Goal: Task Accomplishment & Management: Use online tool/utility

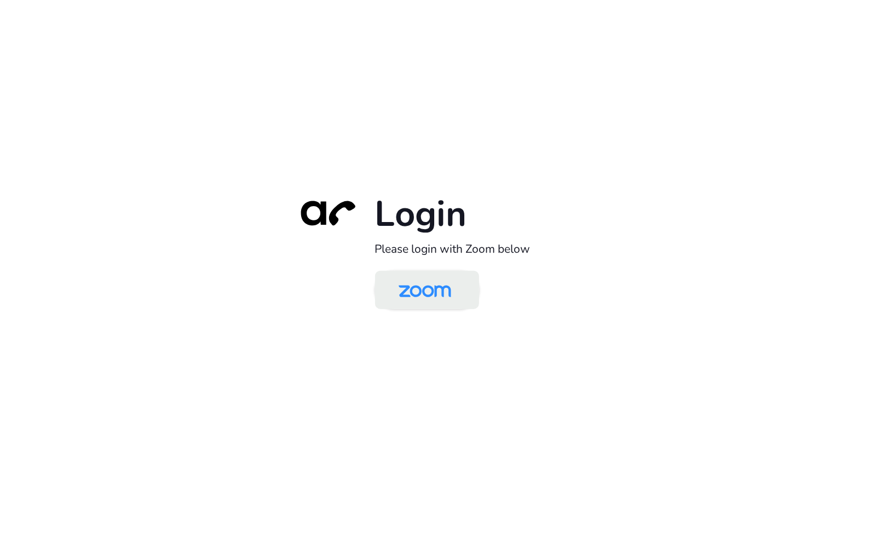
click at [445, 299] on img at bounding box center [425, 291] width 76 height 36
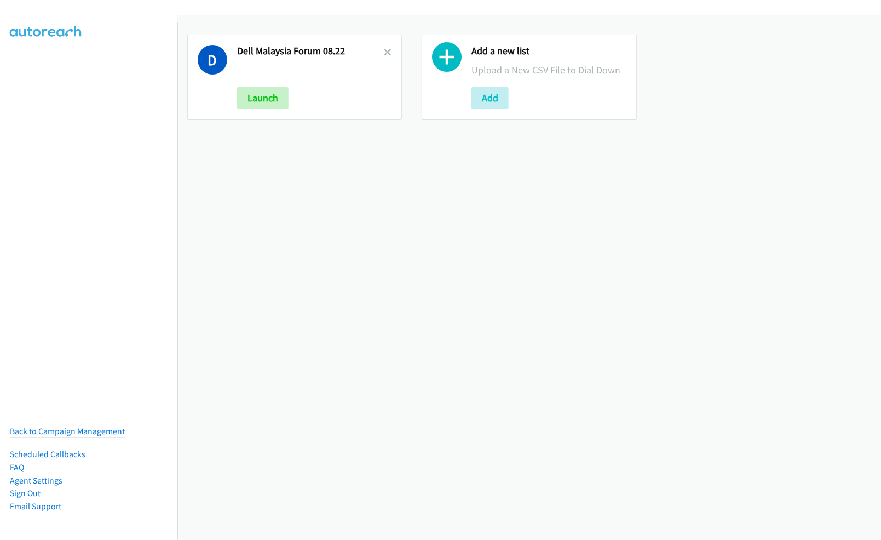
click at [438, 306] on div "D Dell Malaysia Forum 08.22 Launch Add a new list Upload a New CSV File to Dial…" at bounding box center [529, 277] width 704 height 525
click at [386, 54] on icon at bounding box center [388, 53] width 8 height 8
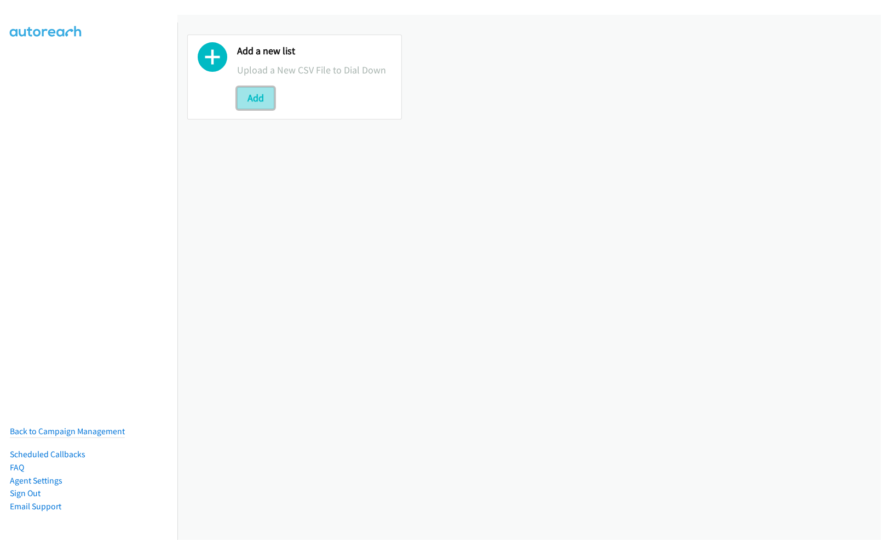
click at [250, 106] on button "Add" at bounding box center [255, 98] width 37 height 22
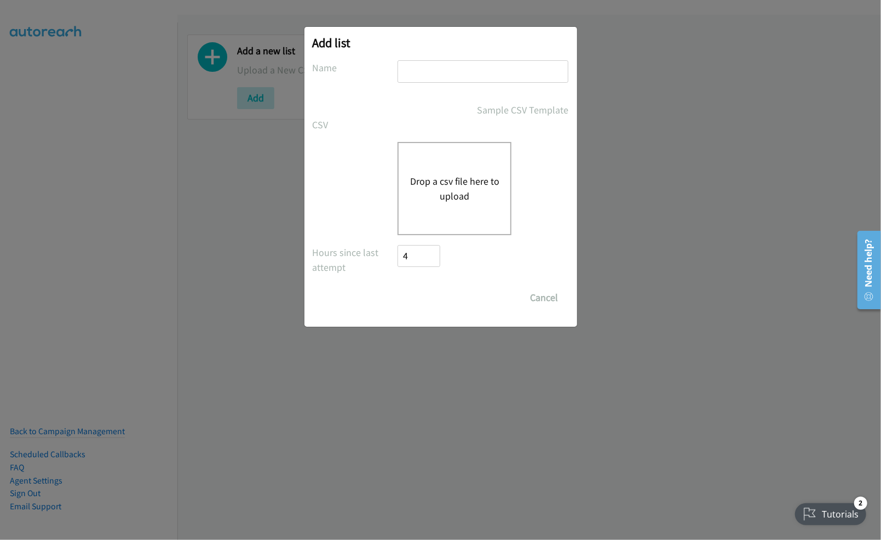
click at [456, 182] on button "Drop a csv file here to upload" at bounding box center [455, 189] width 90 height 30
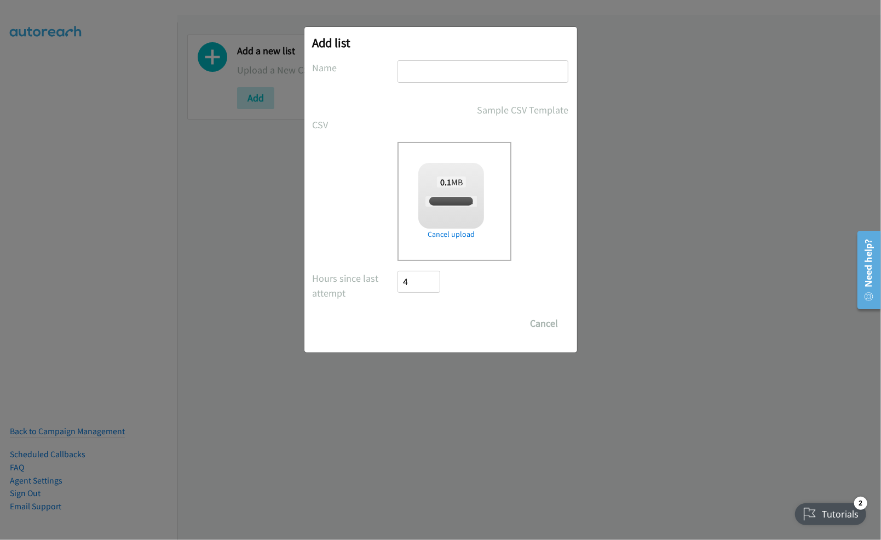
checkbox input "true"
click at [456, 68] on input "text" at bounding box center [483, 71] width 171 height 22
type input "Dell Forum AM 08.25"
click at [426, 325] on input "Save List" at bounding box center [427, 323] width 58 height 22
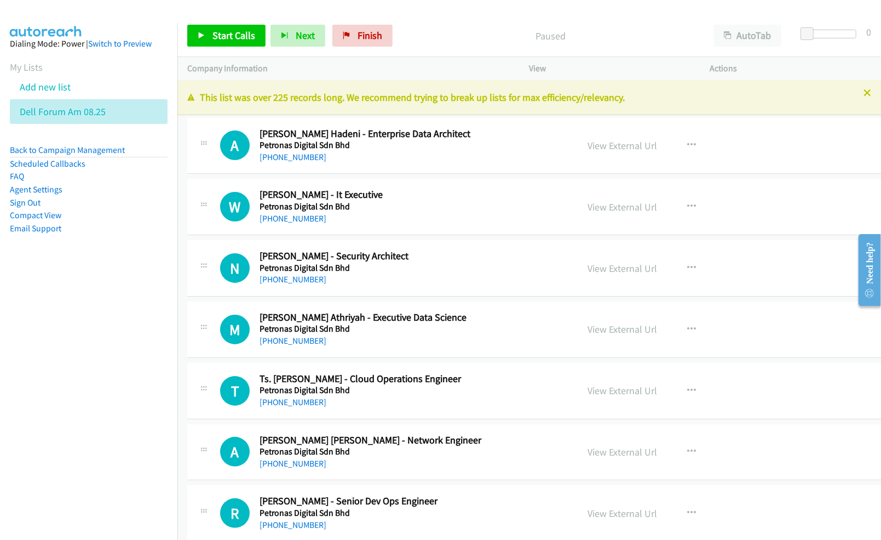
click at [81, 342] on nav "Dialing Mode: Power | Switch to Preview My Lists Add new list Dell Forum Am 08.…" at bounding box center [89, 292] width 178 height 540
click at [592, 143] on link "View External Url" at bounding box center [623, 145] width 70 height 13
click at [616, 208] on link "View External Url" at bounding box center [623, 206] width 70 height 13
click at [590, 267] on link "View External Url" at bounding box center [623, 268] width 70 height 13
click at [603, 334] on link "View External Url" at bounding box center [623, 329] width 70 height 13
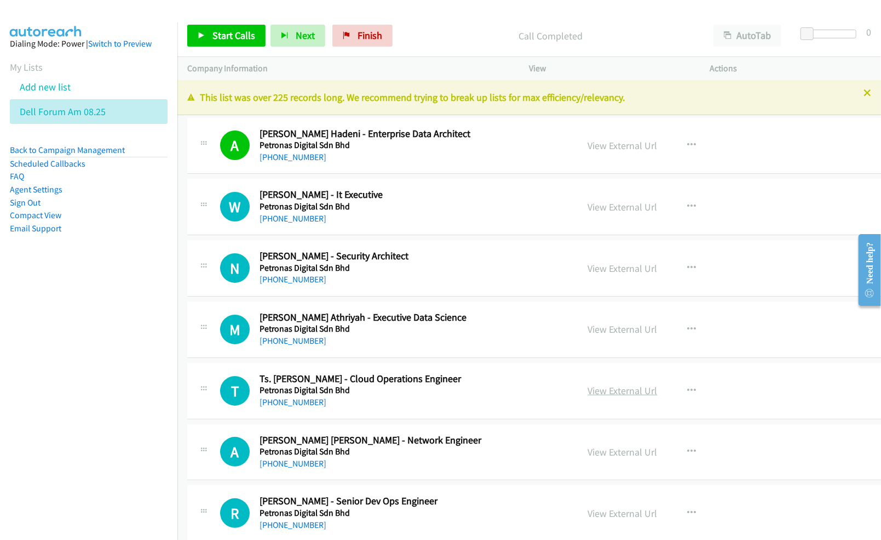
click at [588, 394] on link "View External Url" at bounding box center [623, 390] width 70 height 13
click at [600, 454] on link "View External Url" at bounding box center [623, 451] width 70 height 13
drag, startPoint x: 603, startPoint y: 515, endPoint x: 662, endPoint y: 483, distance: 67.4
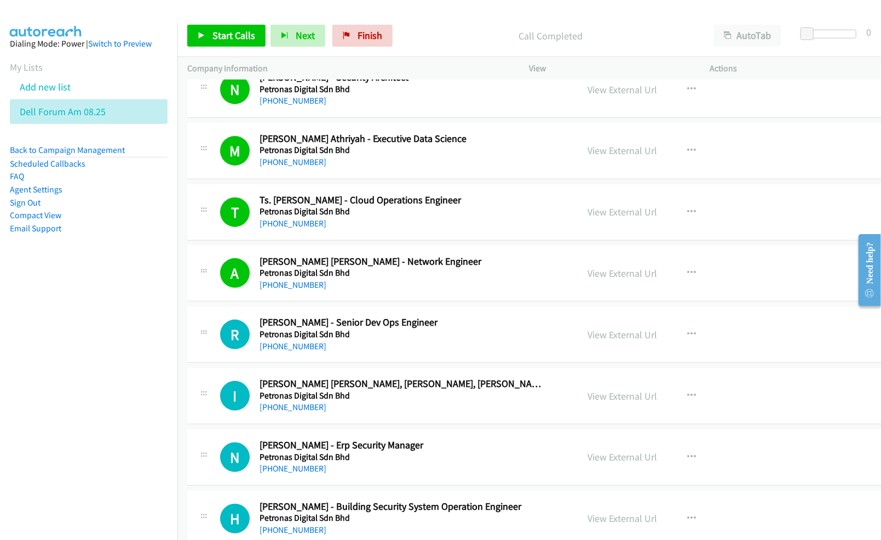
scroll to position [219, 0]
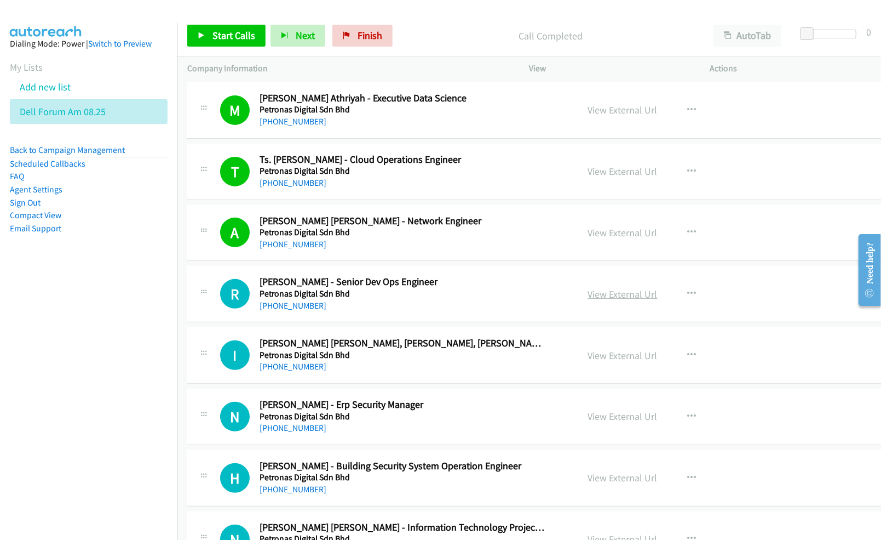
click at [607, 294] on link "View External Url" at bounding box center [623, 294] width 70 height 13
click at [593, 353] on link "View External Url" at bounding box center [623, 355] width 70 height 13
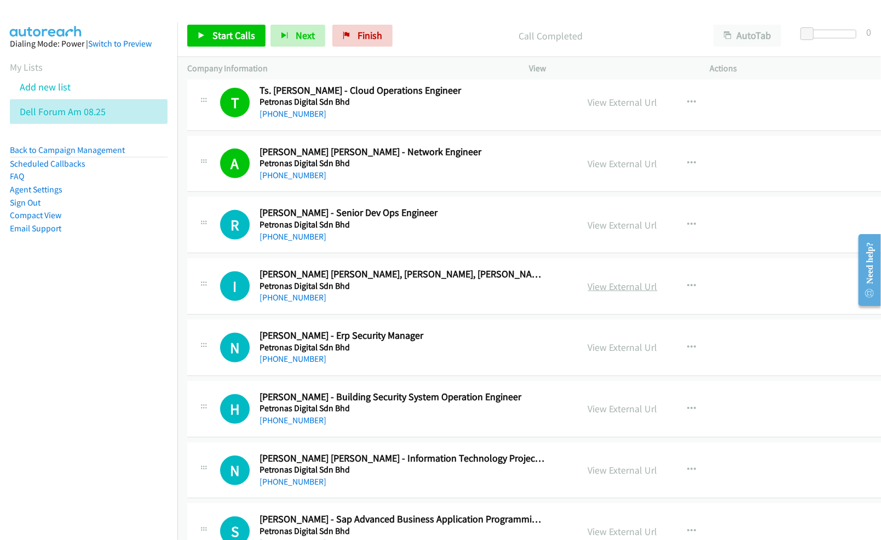
scroll to position [292, 0]
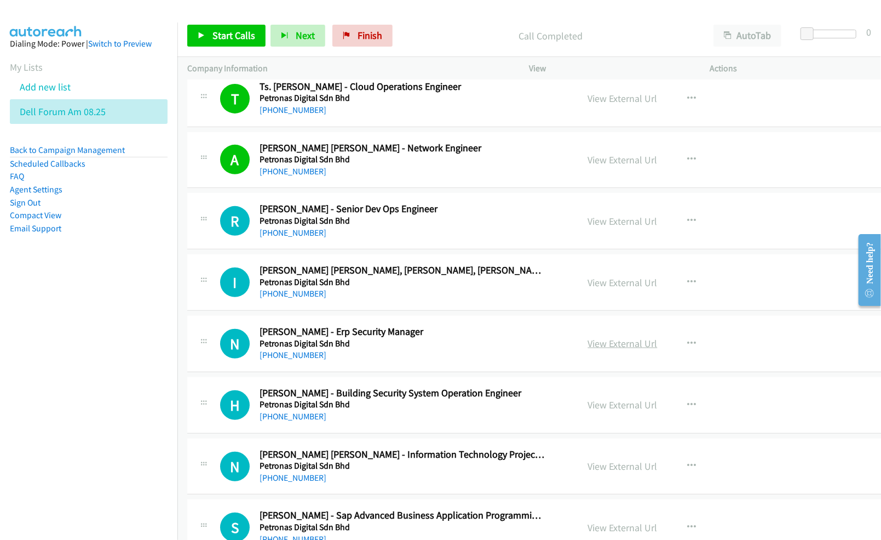
click at [592, 341] on link "View External Url" at bounding box center [623, 343] width 70 height 13
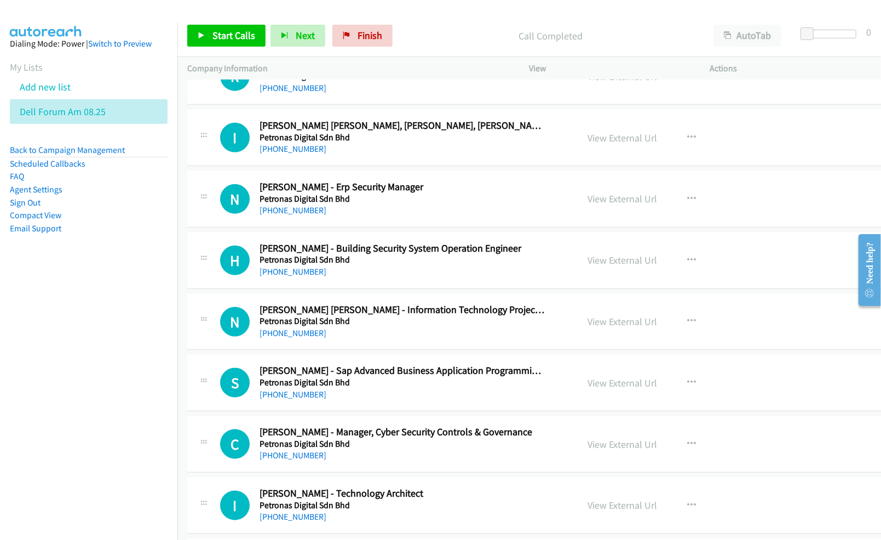
scroll to position [438, 0]
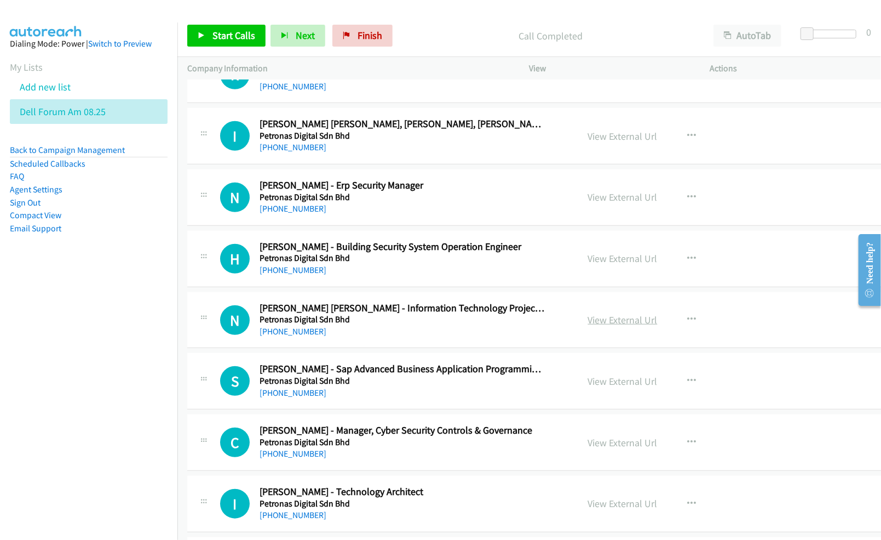
click at [594, 318] on link "View External Url" at bounding box center [623, 319] width 70 height 13
click at [592, 384] on link "View External Url" at bounding box center [623, 381] width 70 height 13
click at [598, 443] on link "View External Url" at bounding box center [623, 442] width 70 height 13
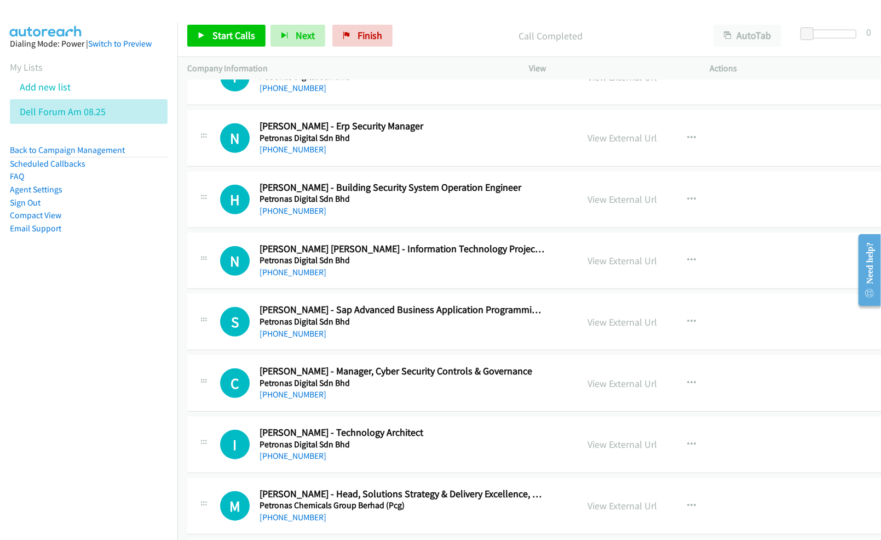
scroll to position [511, 0]
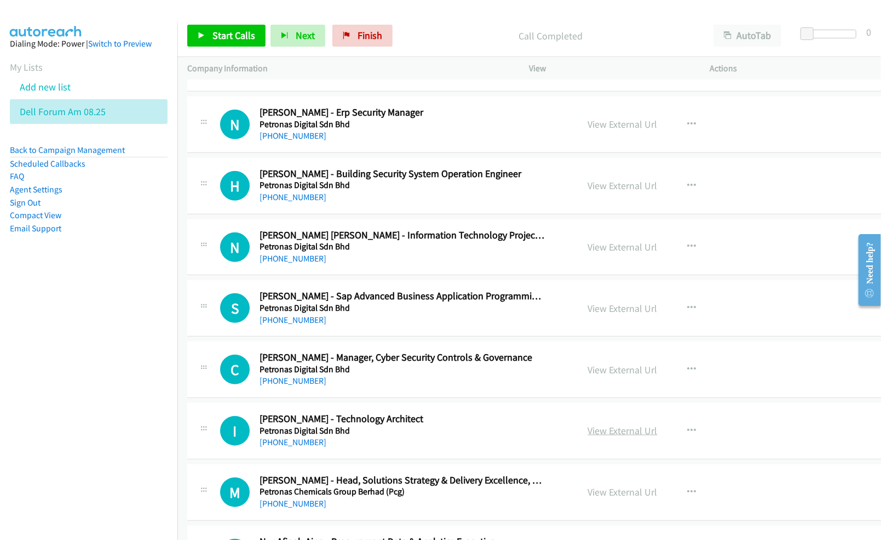
click at [601, 434] on link "View External Url" at bounding box center [623, 430] width 70 height 13
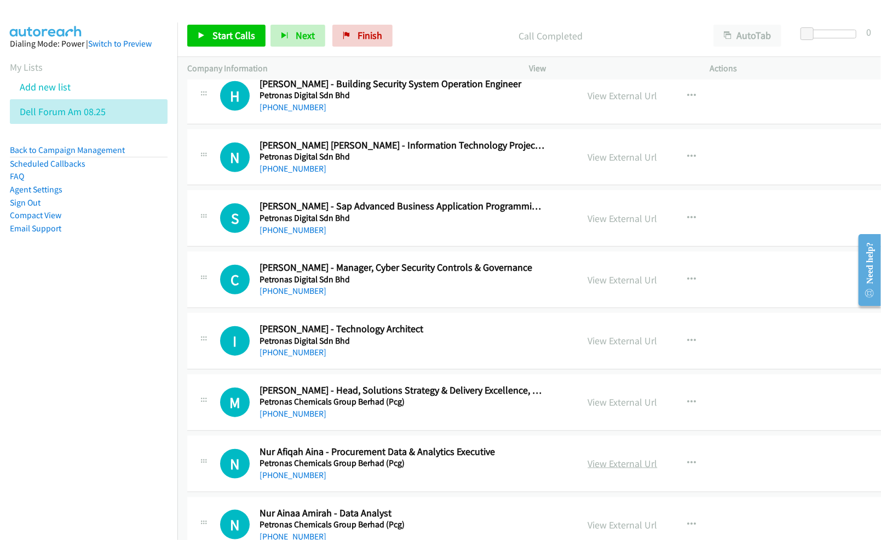
scroll to position [657, 0]
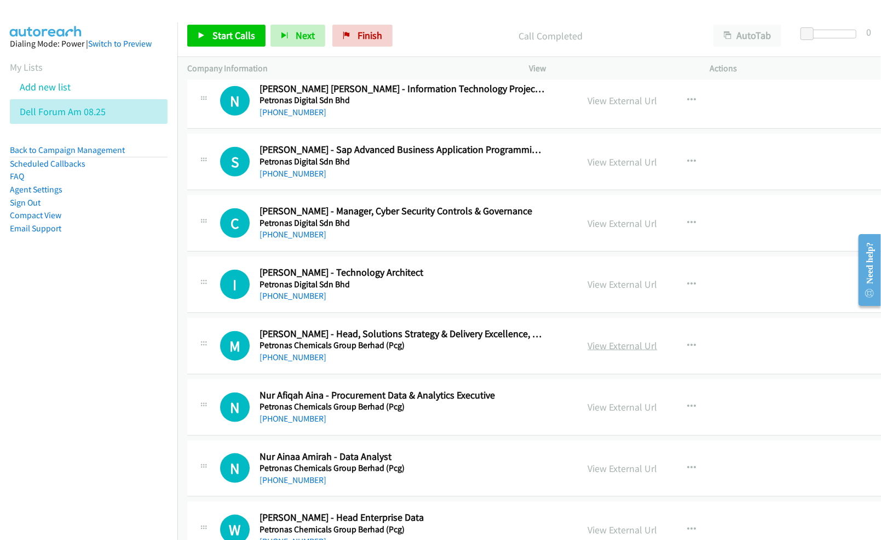
click at [591, 347] on link "View External Url" at bounding box center [623, 345] width 70 height 13
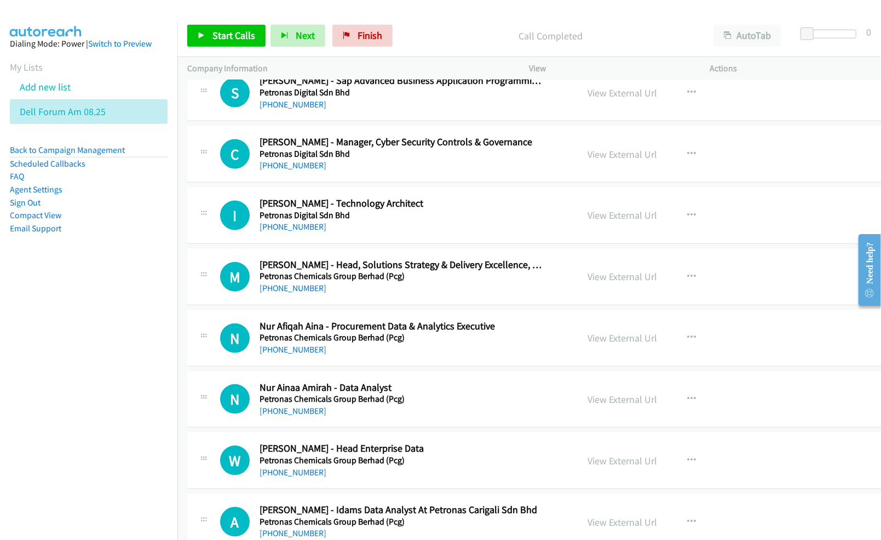
scroll to position [730, 0]
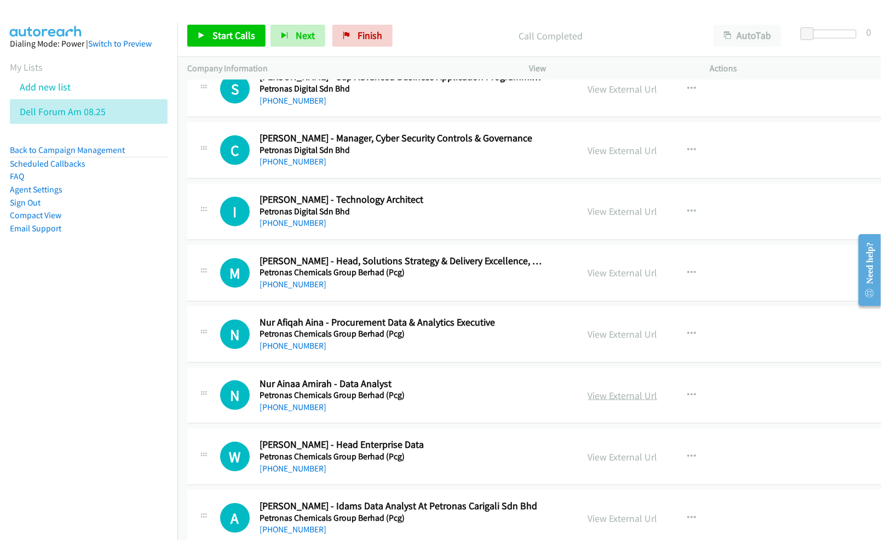
click at [596, 401] on link "View External Url" at bounding box center [623, 395] width 70 height 13
click at [601, 337] on link "View External Url" at bounding box center [623, 334] width 70 height 13
click at [592, 458] on link "View External Url" at bounding box center [623, 456] width 70 height 13
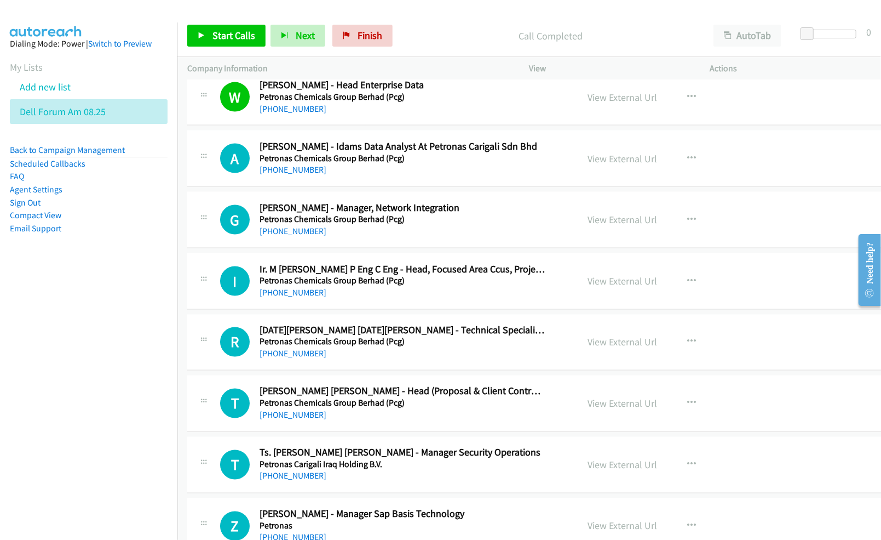
scroll to position [1096, 0]
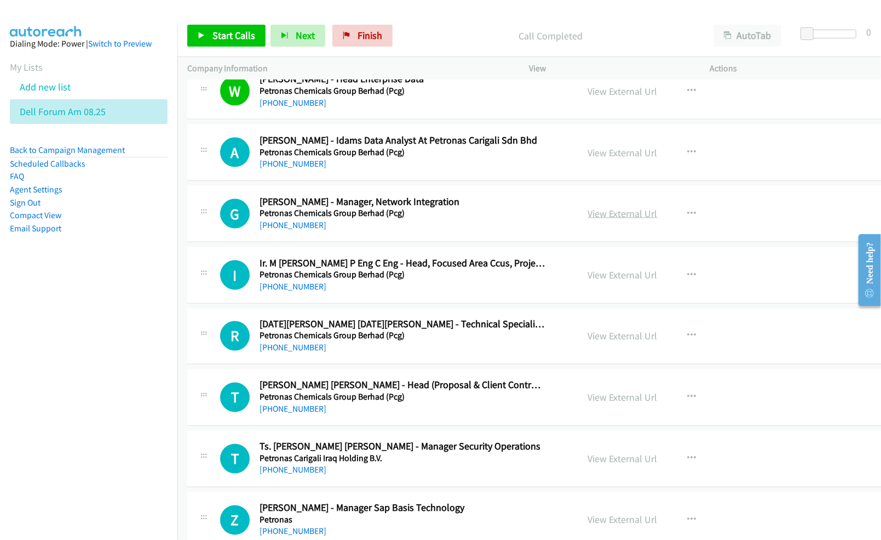
click at [612, 218] on link "View External Url" at bounding box center [623, 213] width 70 height 13
click at [588, 275] on link "View External Url" at bounding box center [623, 274] width 70 height 13
click at [588, 342] on link "View External Url" at bounding box center [623, 336] width 70 height 13
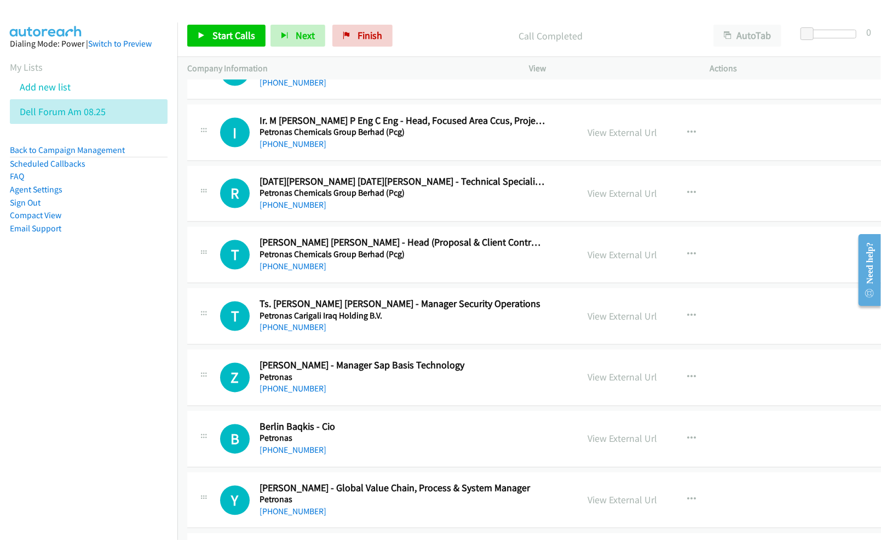
scroll to position [1241, 0]
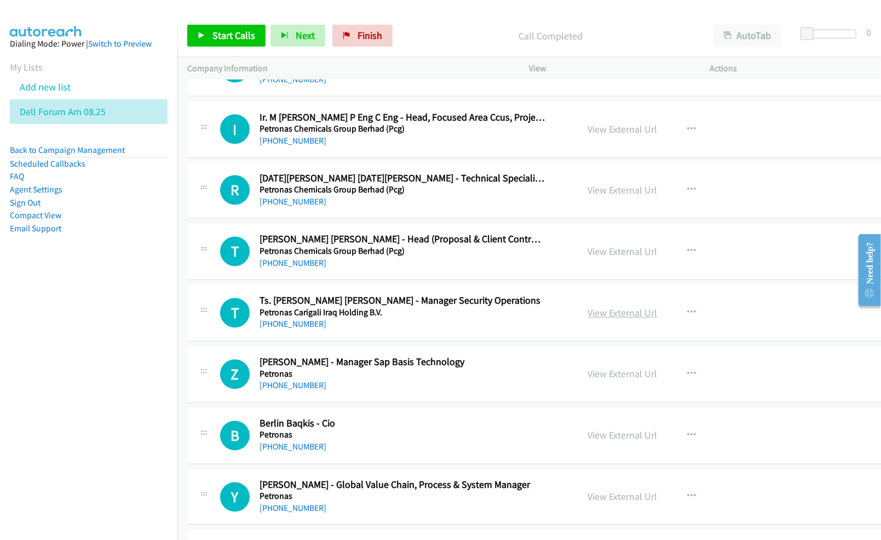
click at [588, 316] on link "View External Url" at bounding box center [623, 313] width 70 height 13
click at [588, 375] on link "View External Url" at bounding box center [623, 374] width 70 height 13
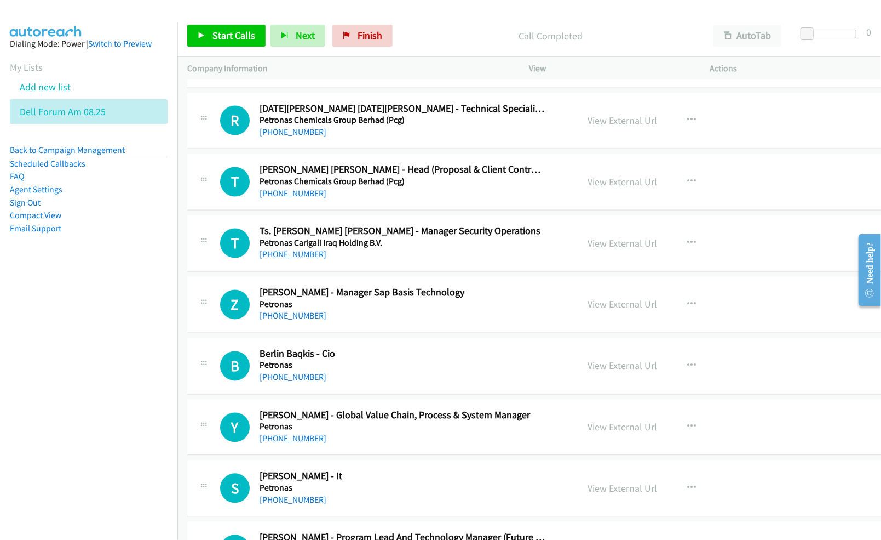
scroll to position [1315, 0]
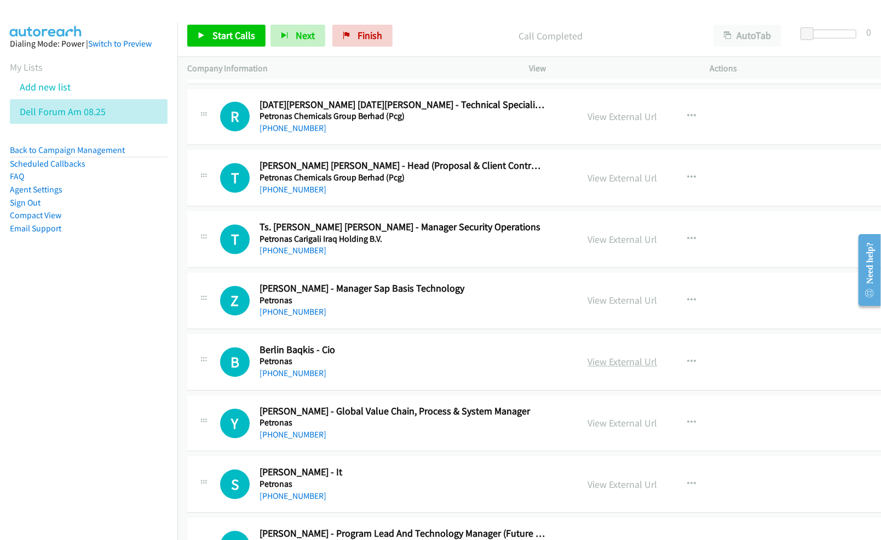
click at [599, 366] on link "View External Url" at bounding box center [623, 362] width 70 height 13
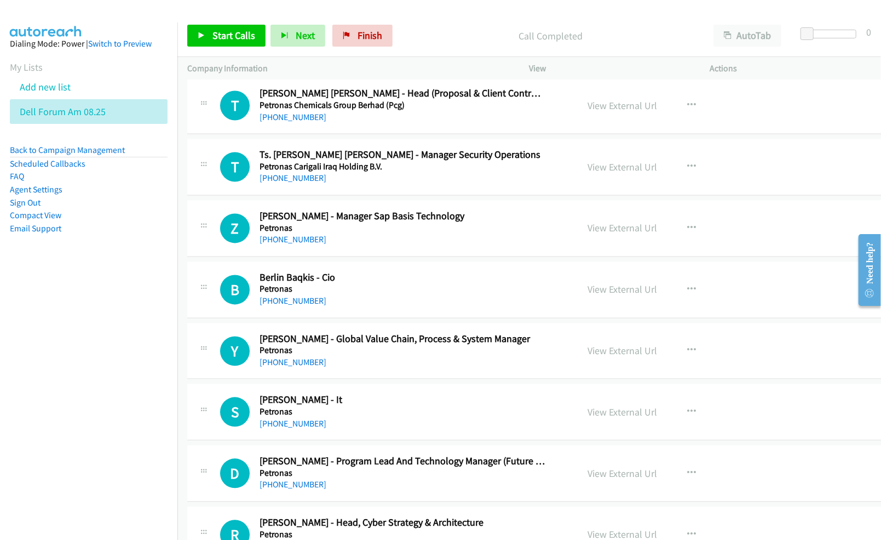
scroll to position [1388, 0]
drag, startPoint x: 591, startPoint y: 417, endPoint x: 446, endPoint y: 383, distance: 148.4
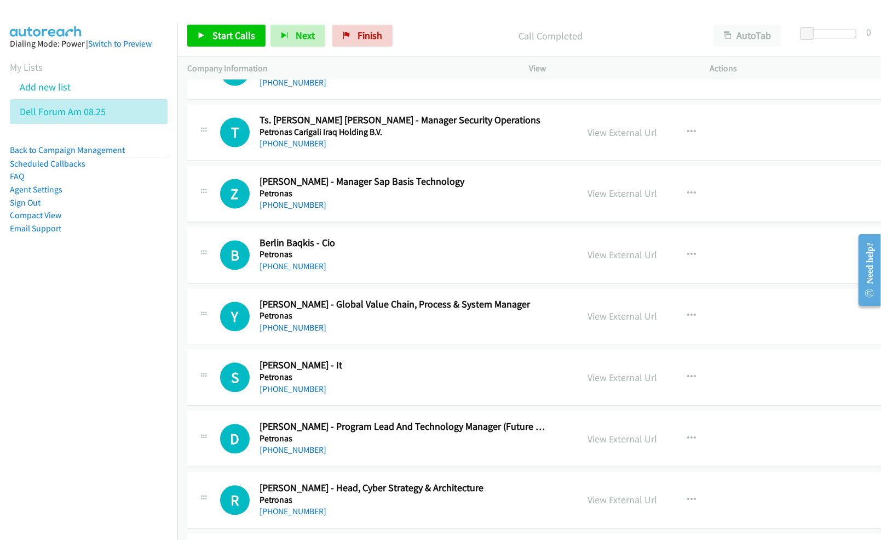
scroll to position [1460, 0]
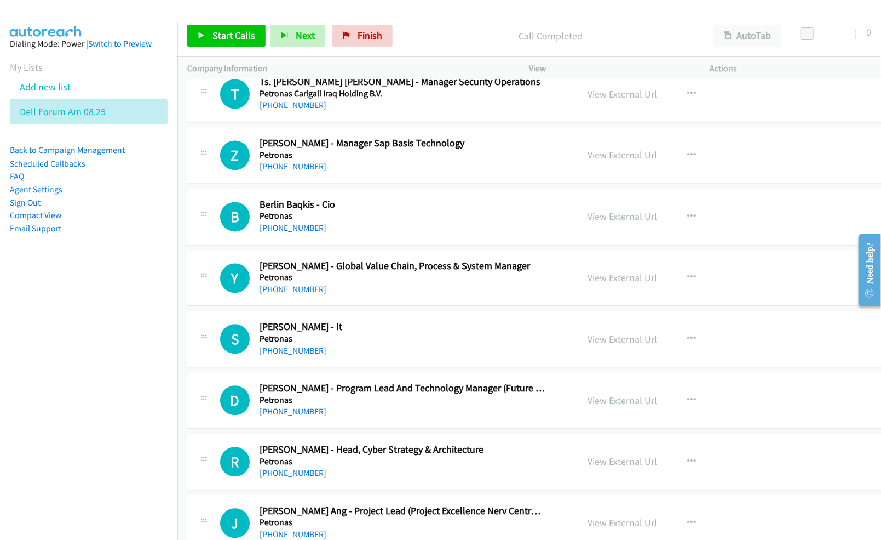
click at [108, 408] on nav "Dialing Mode: Power | Switch to Preview My Lists Add new list Dell Forum Am 08.…" at bounding box center [89, 292] width 178 height 540
click at [591, 343] on link "View External Url" at bounding box center [623, 339] width 70 height 13
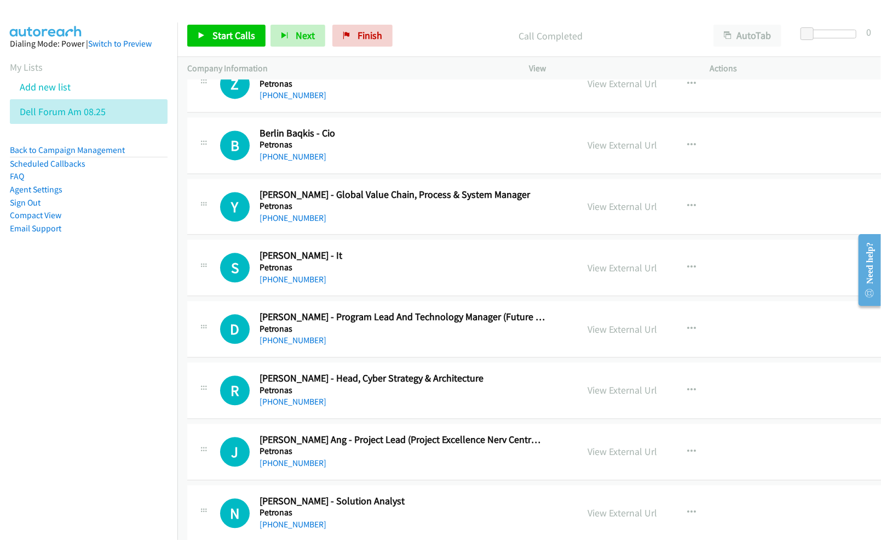
scroll to position [1534, 0]
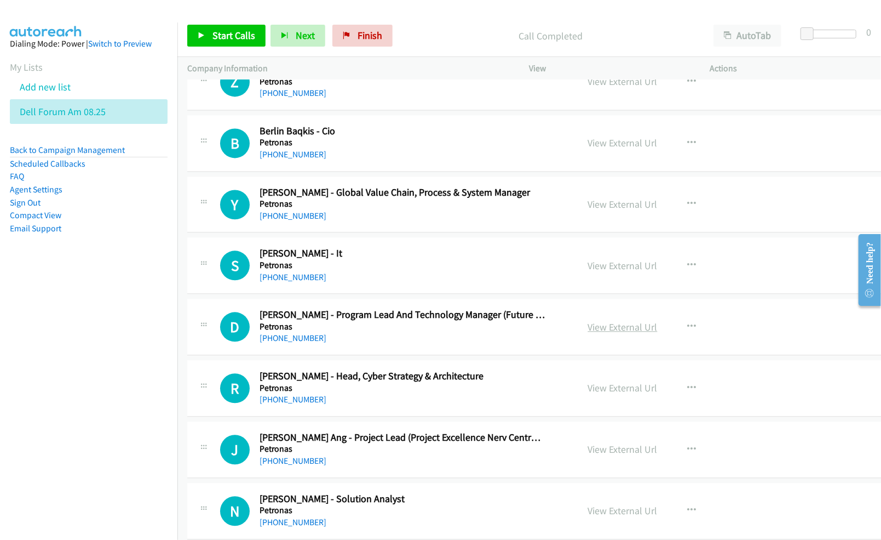
click at [597, 332] on link "View External Url" at bounding box center [623, 326] width 70 height 13
click at [588, 391] on link "View External Url" at bounding box center [623, 387] width 70 height 13
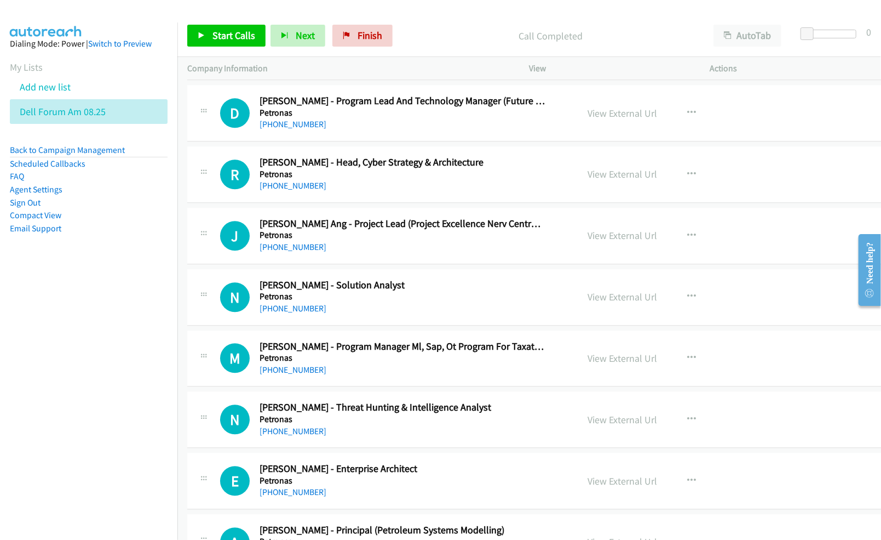
scroll to position [1753, 0]
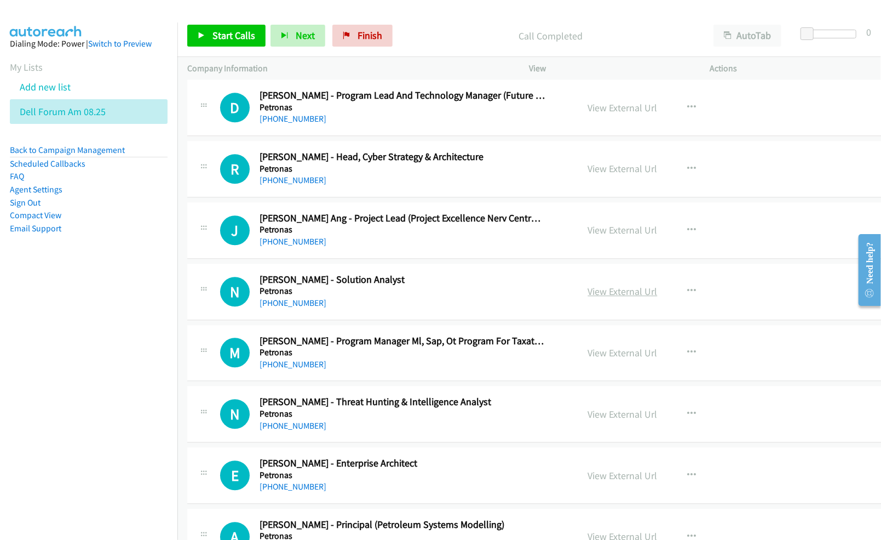
click at [594, 297] on link "View External Url" at bounding box center [623, 291] width 70 height 13
click at [591, 356] on link "View External Url" at bounding box center [623, 352] width 70 height 13
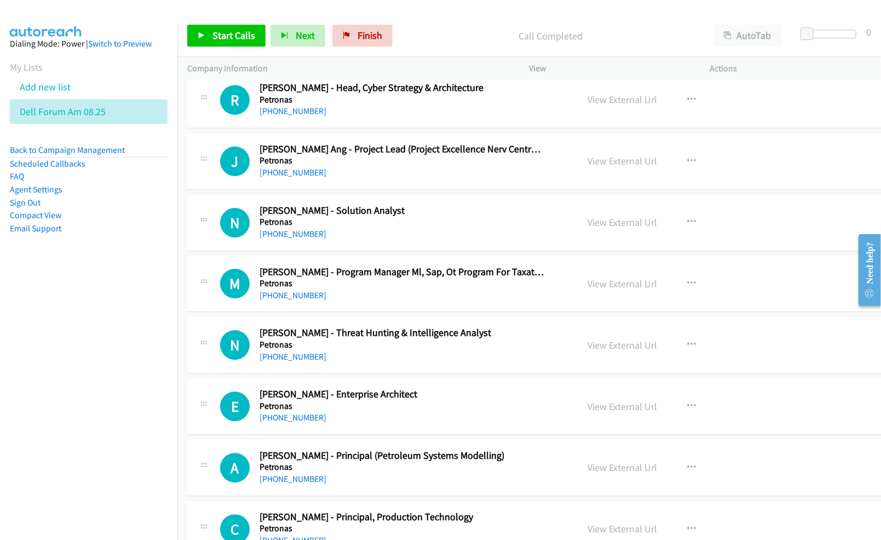
scroll to position [1826, 0]
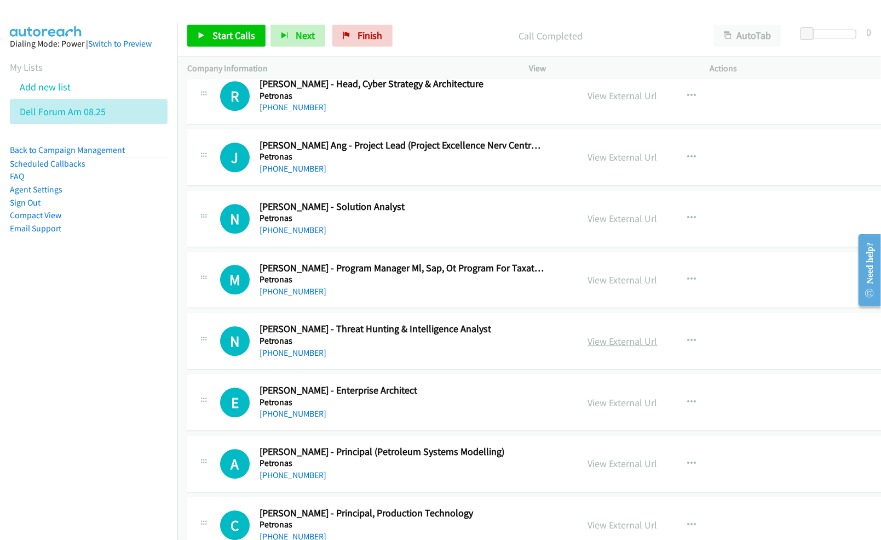
click at [598, 347] on link "View External Url" at bounding box center [623, 341] width 70 height 13
click at [588, 409] on link "View External Url" at bounding box center [623, 402] width 70 height 13
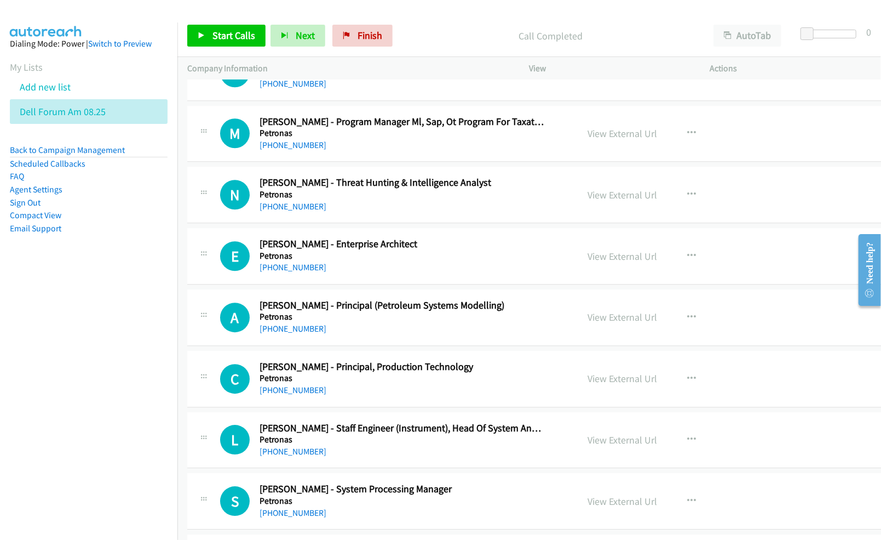
scroll to position [2045, 0]
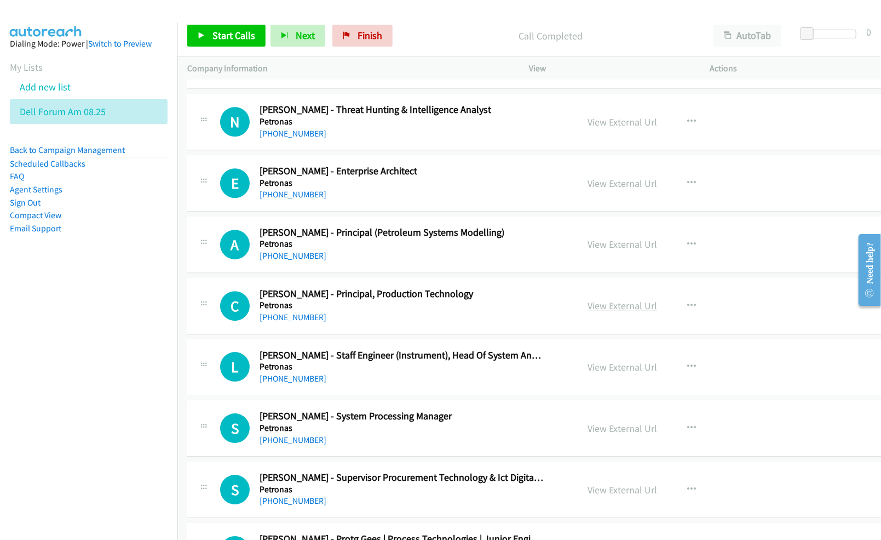
click at [588, 310] on link "View External Url" at bounding box center [623, 305] width 70 height 13
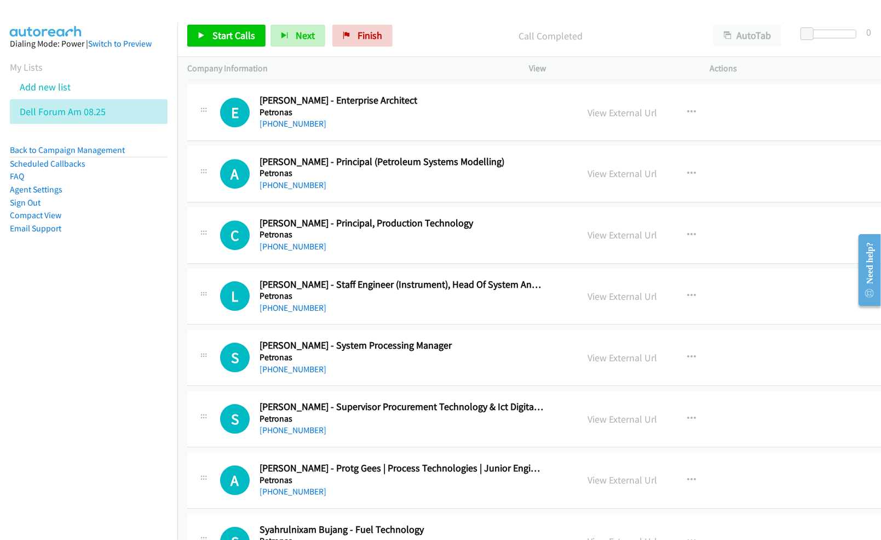
scroll to position [2118, 0]
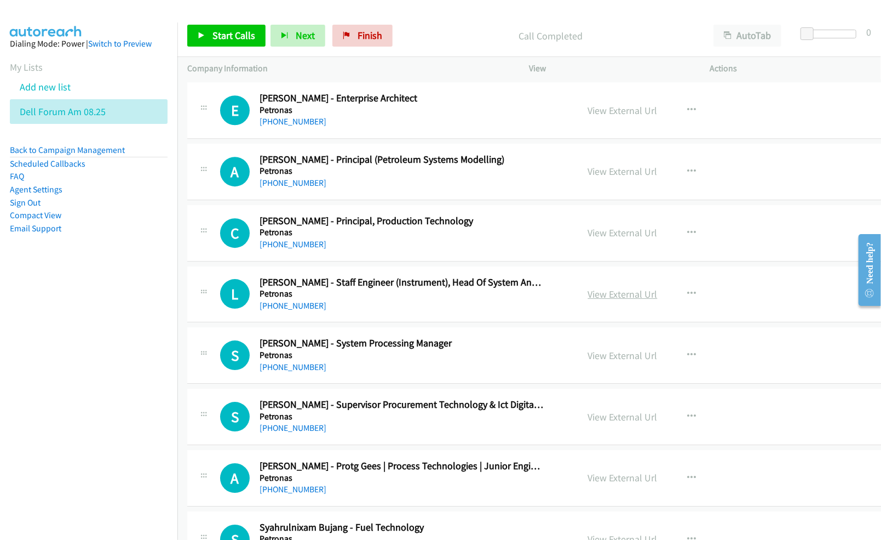
click at [612, 300] on link "View External Url" at bounding box center [623, 294] width 70 height 13
click at [588, 362] on link "View External Url" at bounding box center [623, 355] width 70 height 13
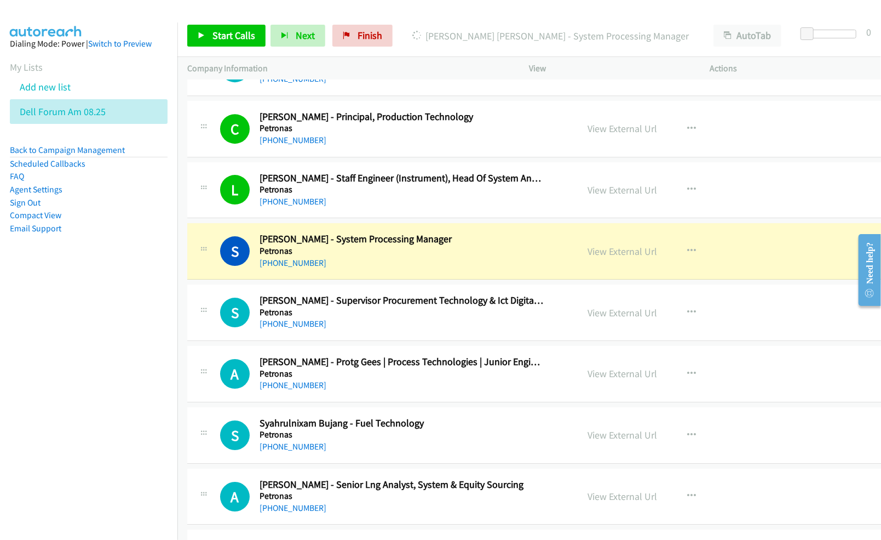
scroll to position [2264, 0]
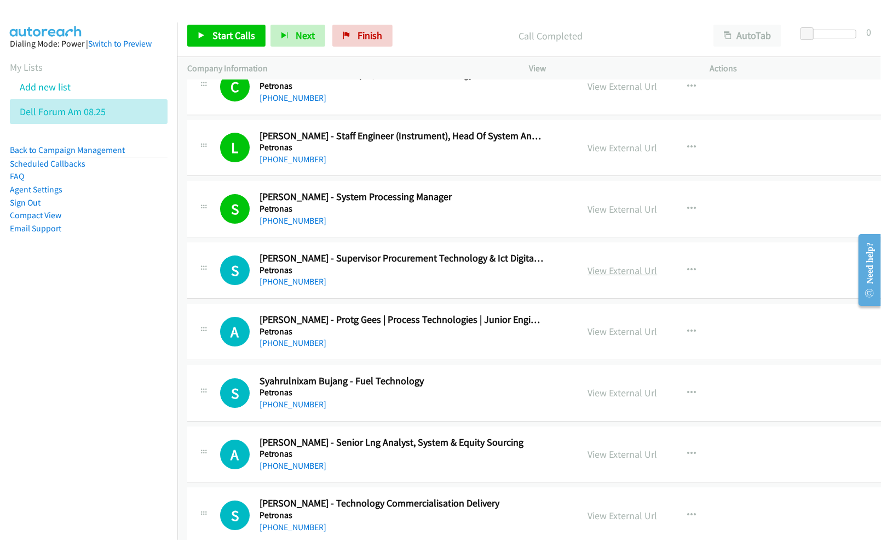
click at [618, 274] on link "View External Url" at bounding box center [623, 270] width 70 height 13
click at [611, 337] on link "View External Url" at bounding box center [623, 331] width 70 height 13
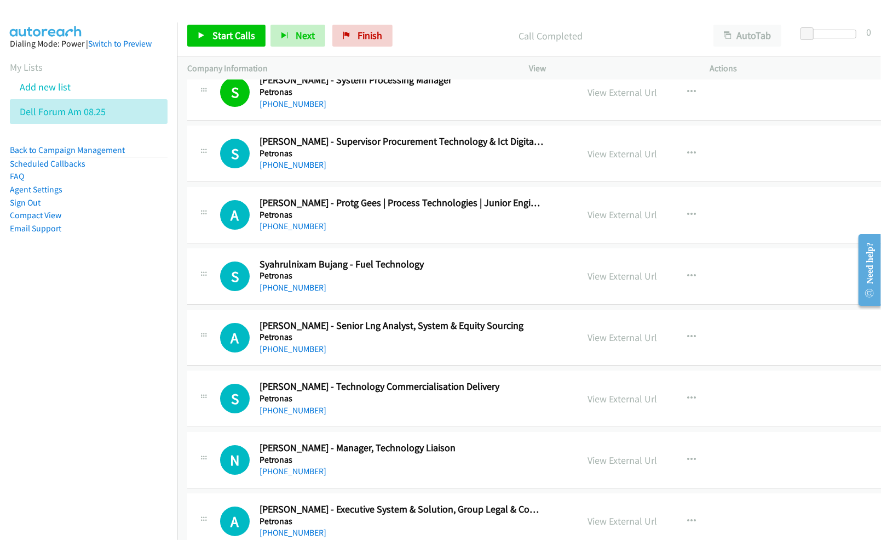
scroll to position [2410, 0]
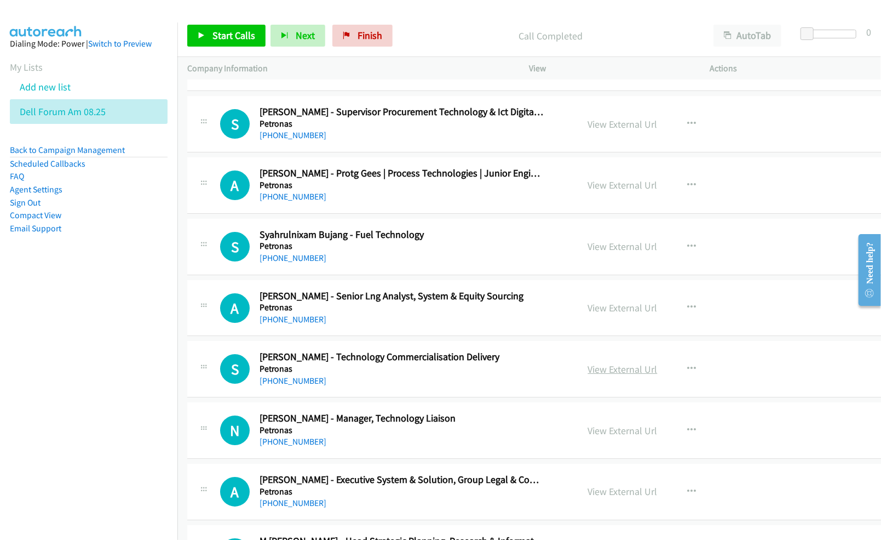
click at [599, 375] on link "View External Url" at bounding box center [623, 369] width 70 height 13
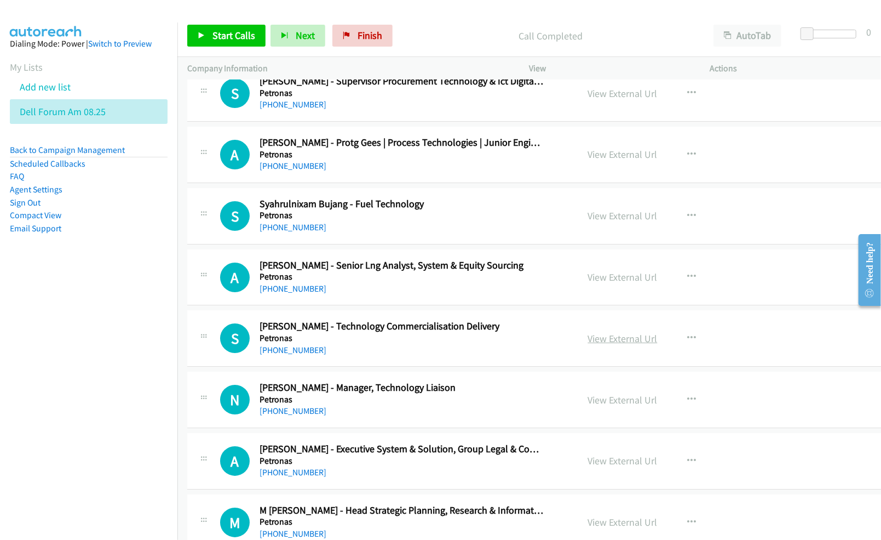
scroll to position [2483, 0]
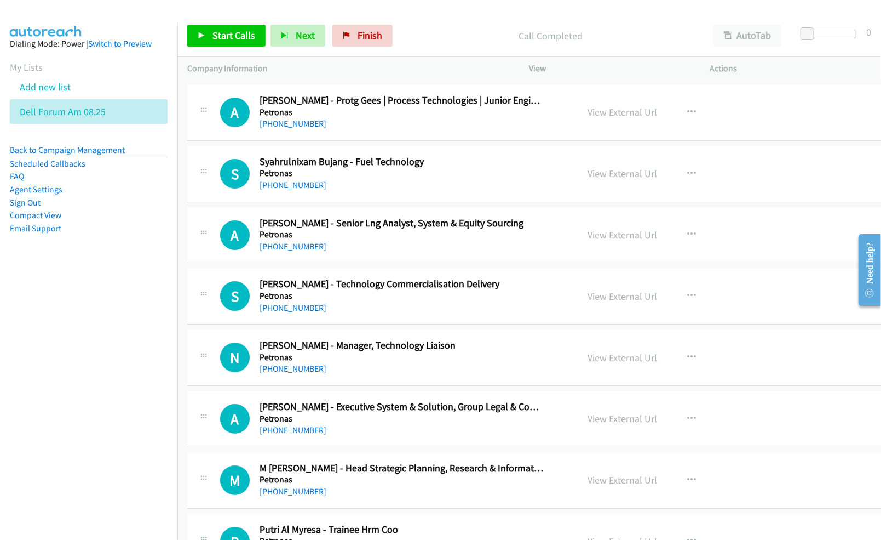
click at [614, 364] on link "View External Url" at bounding box center [623, 357] width 70 height 13
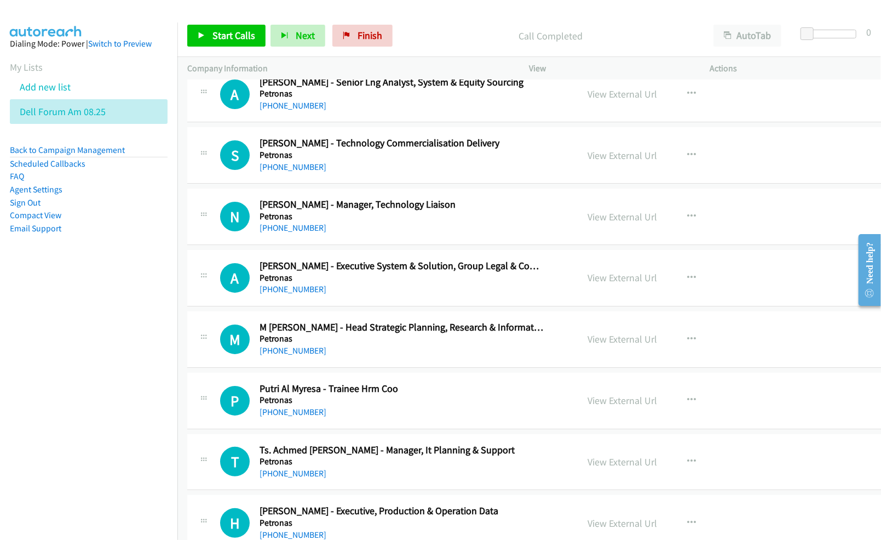
scroll to position [2629, 0]
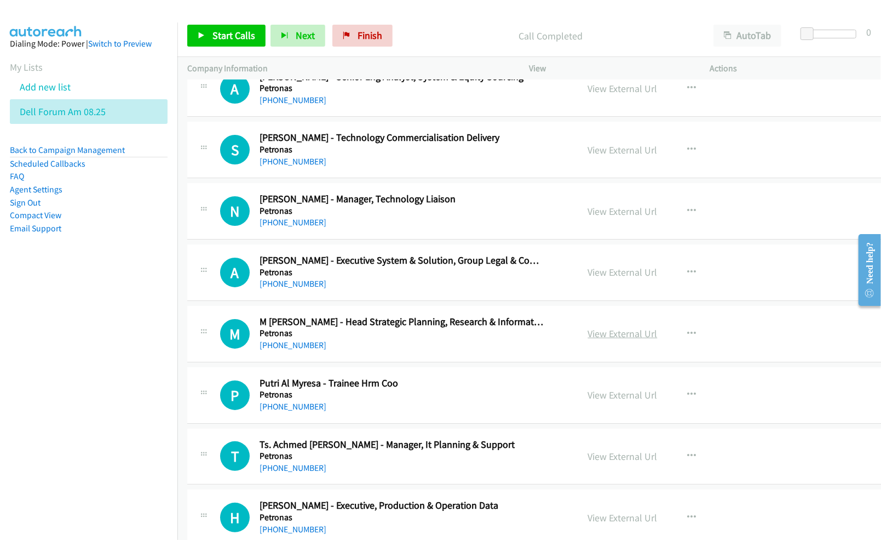
click at [599, 340] on link "View External Url" at bounding box center [623, 333] width 70 height 13
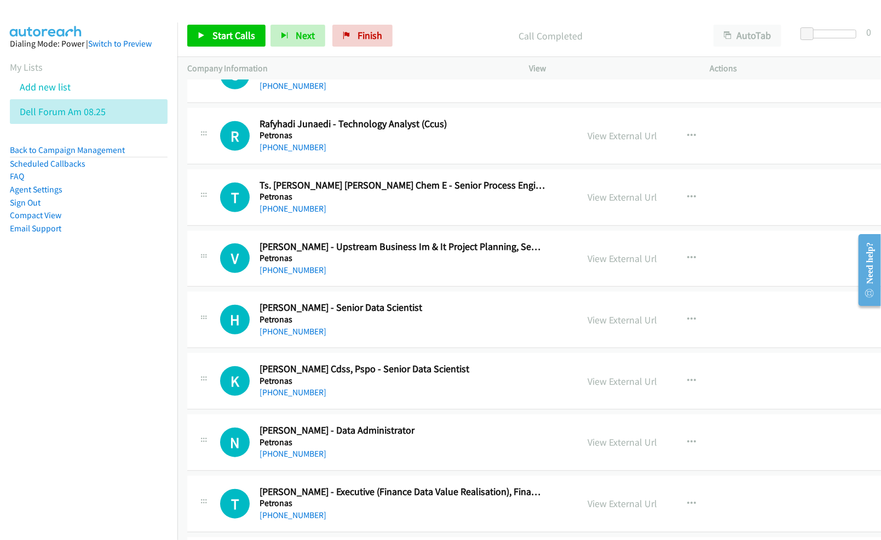
scroll to position [3140, 0]
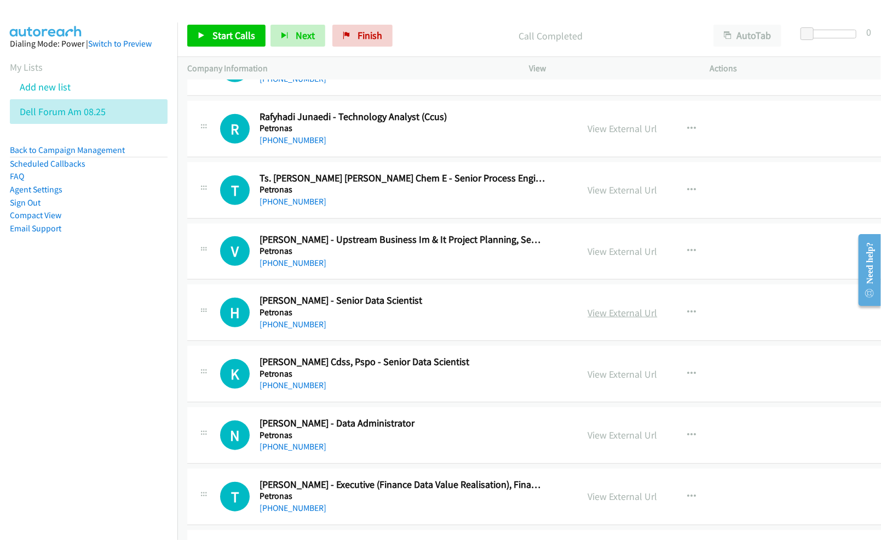
click at [598, 319] on link "View External Url" at bounding box center [623, 312] width 70 height 13
click at [594, 380] on link "View External Url" at bounding box center [623, 374] width 70 height 13
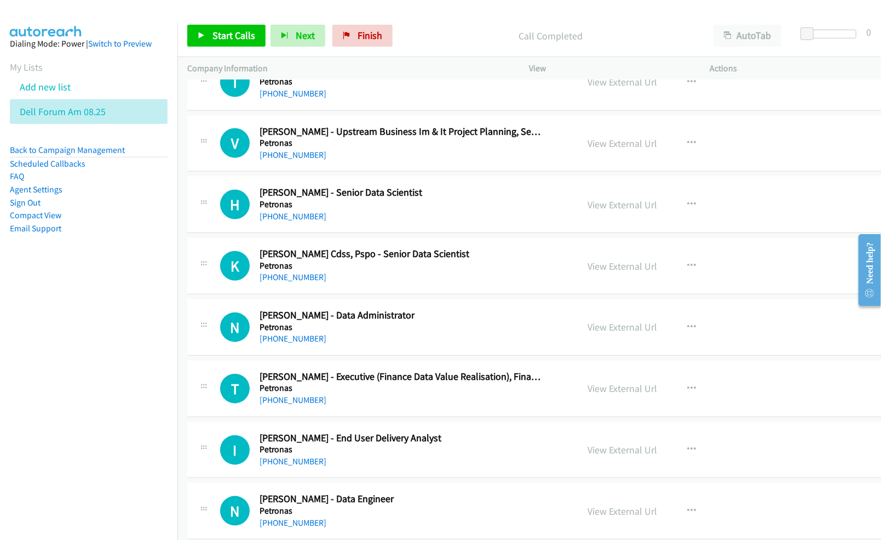
scroll to position [3287, 0]
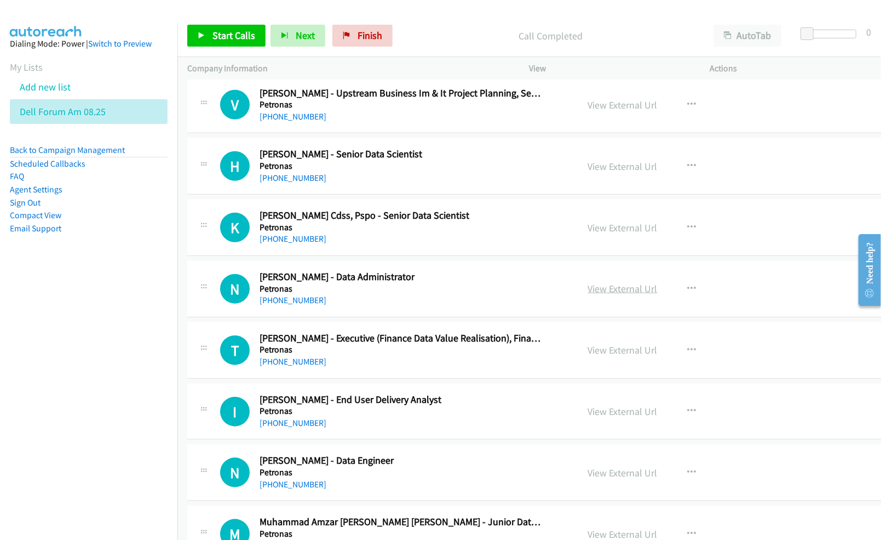
click at [614, 295] on link "View External Url" at bounding box center [623, 288] width 70 height 13
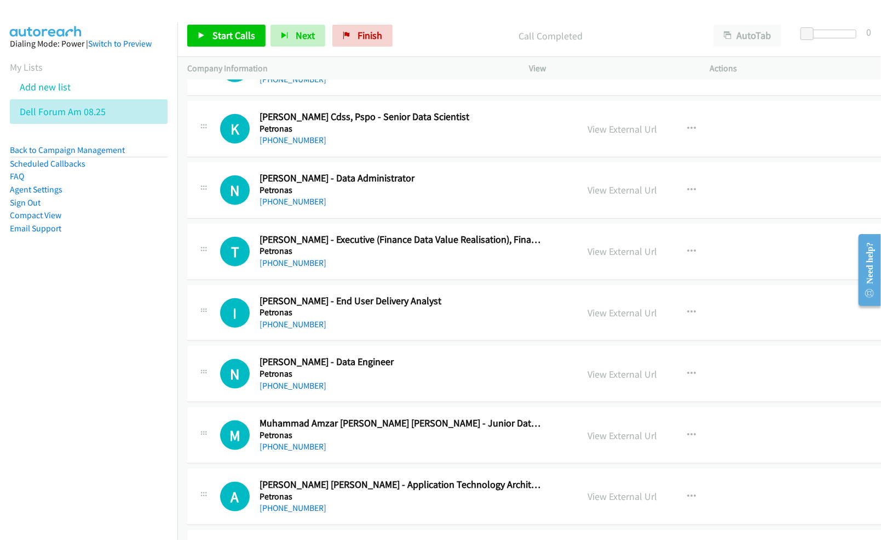
scroll to position [3432, 0]
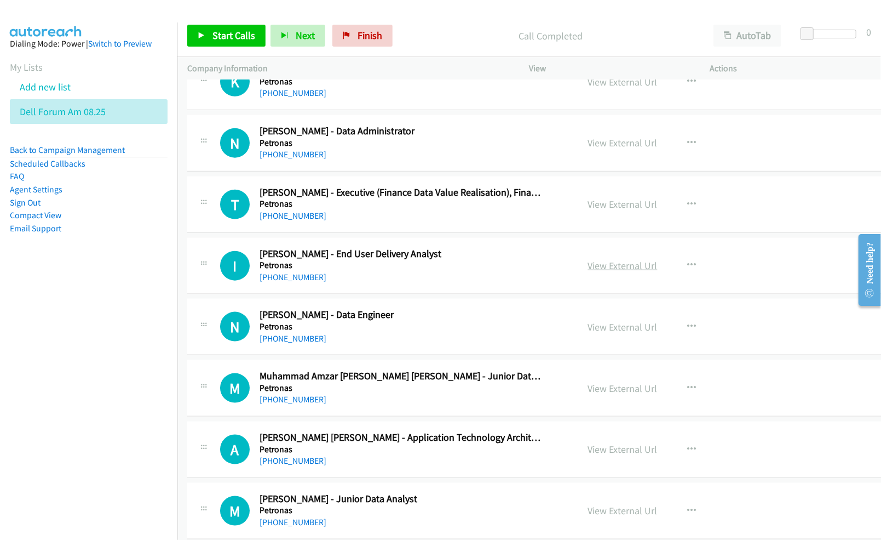
click at [614, 272] on link "View External Url" at bounding box center [623, 265] width 70 height 13
click at [603, 333] on link "View External Url" at bounding box center [623, 326] width 70 height 13
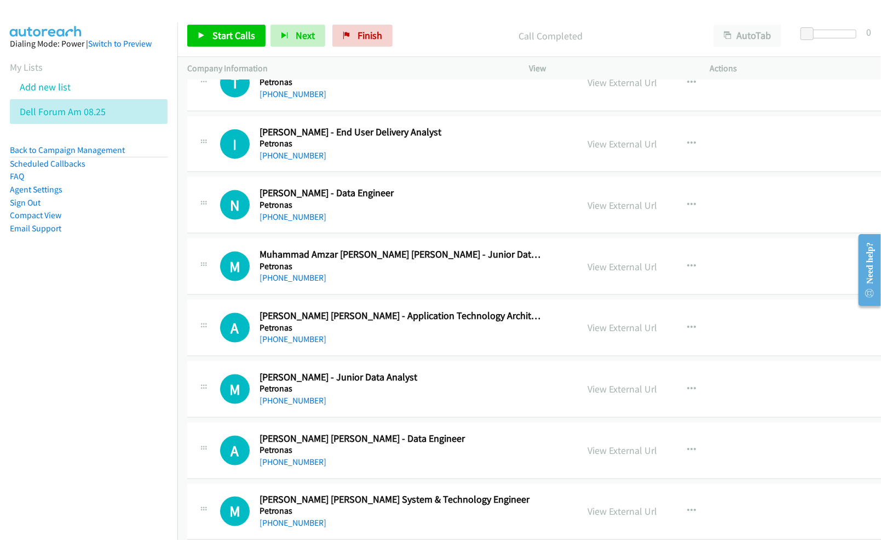
scroll to position [3579, 0]
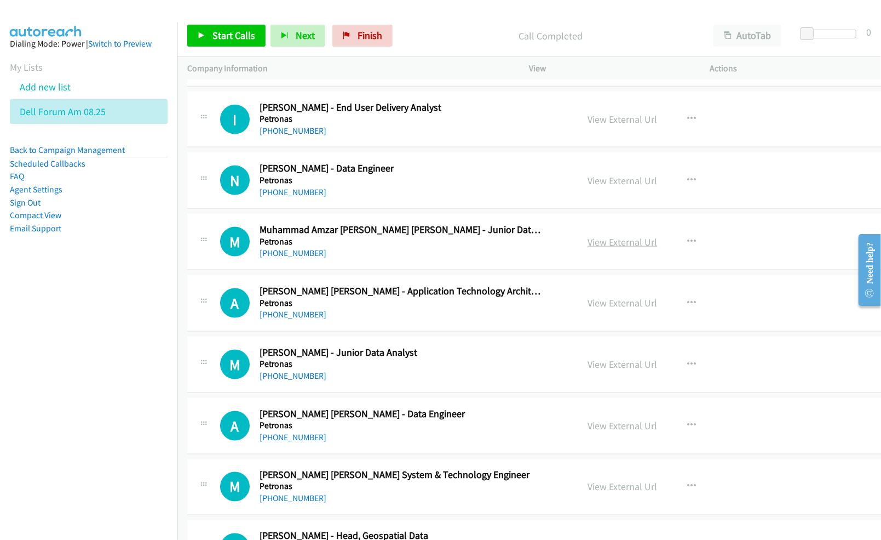
click at [616, 248] on link "View External Url" at bounding box center [623, 242] width 70 height 13
click at [588, 309] on link "View External Url" at bounding box center [623, 302] width 70 height 13
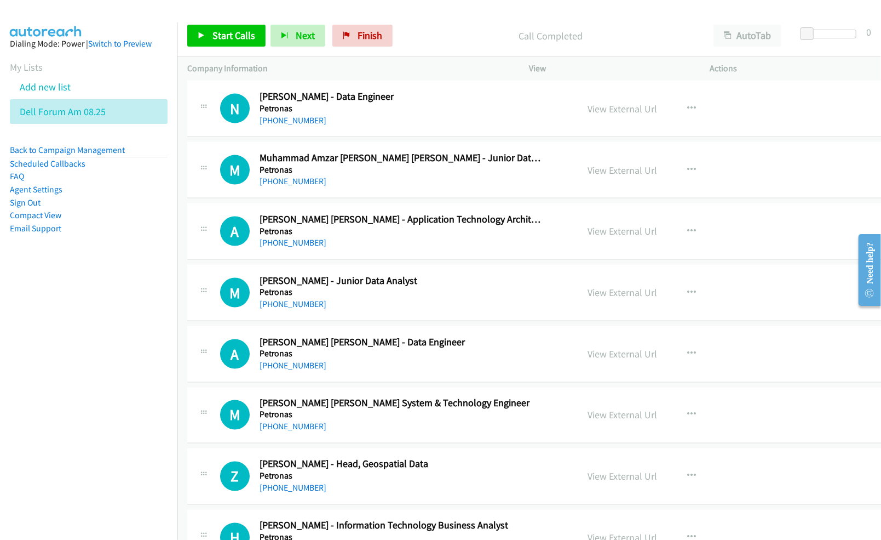
scroll to position [3652, 0]
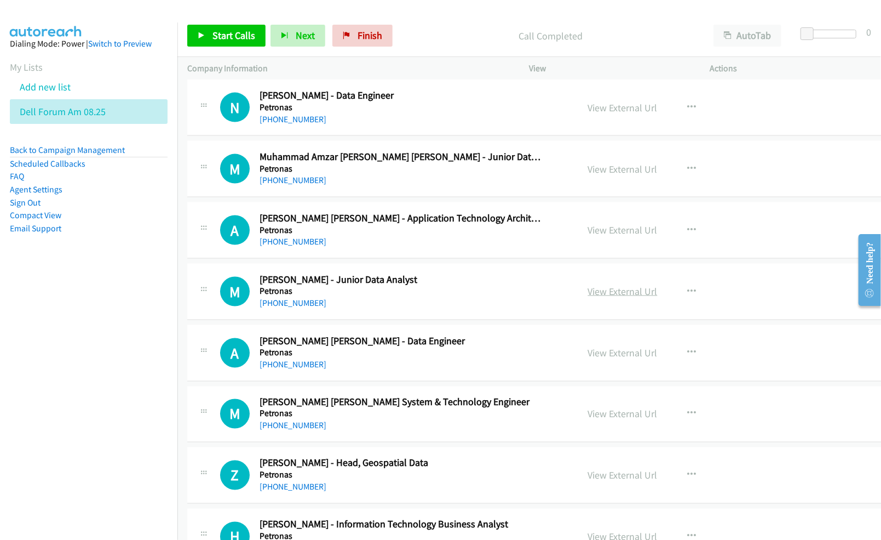
click at [588, 297] on link "View External Url" at bounding box center [623, 291] width 70 height 13
click at [592, 359] on link "View External Url" at bounding box center [623, 352] width 70 height 13
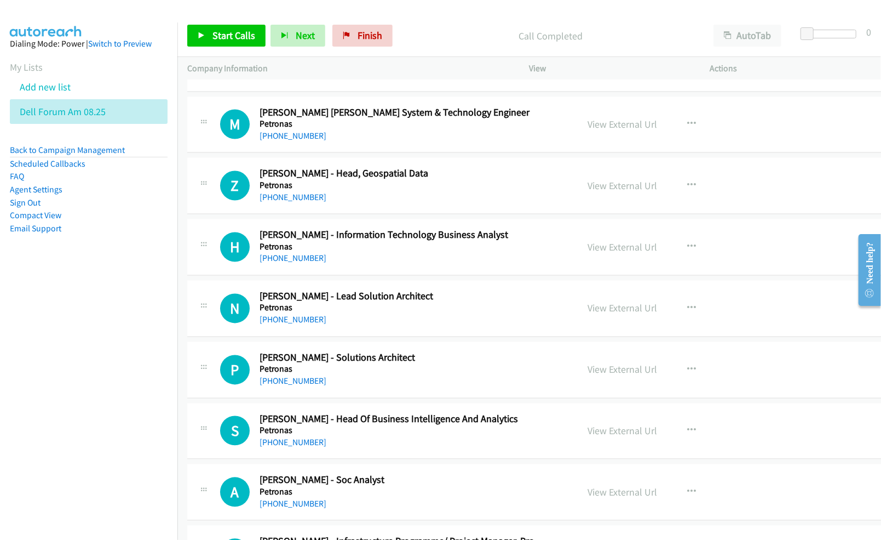
scroll to position [3944, 0]
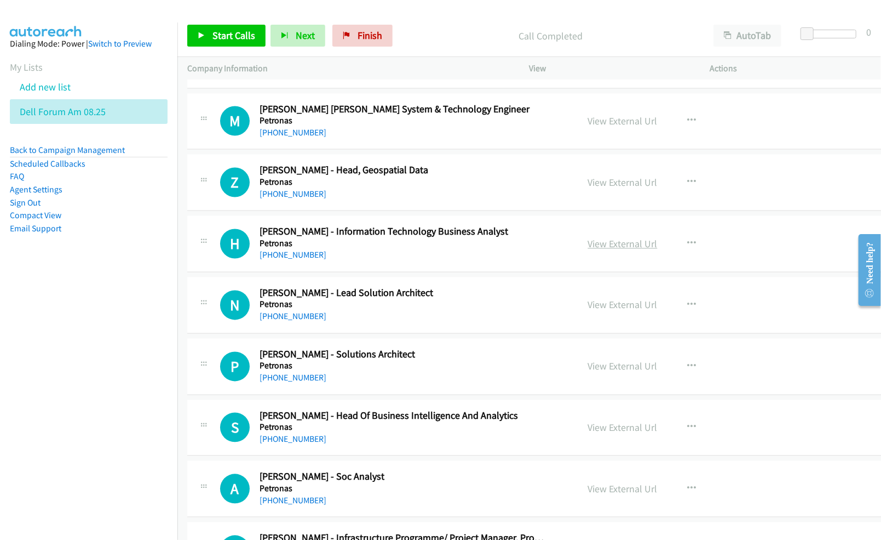
click at [601, 250] on link "View External Url" at bounding box center [623, 244] width 70 height 13
click at [588, 311] on link "View External Url" at bounding box center [623, 305] width 70 height 13
click at [596, 372] on link "View External Url" at bounding box center [623, 366] width 70 height 13
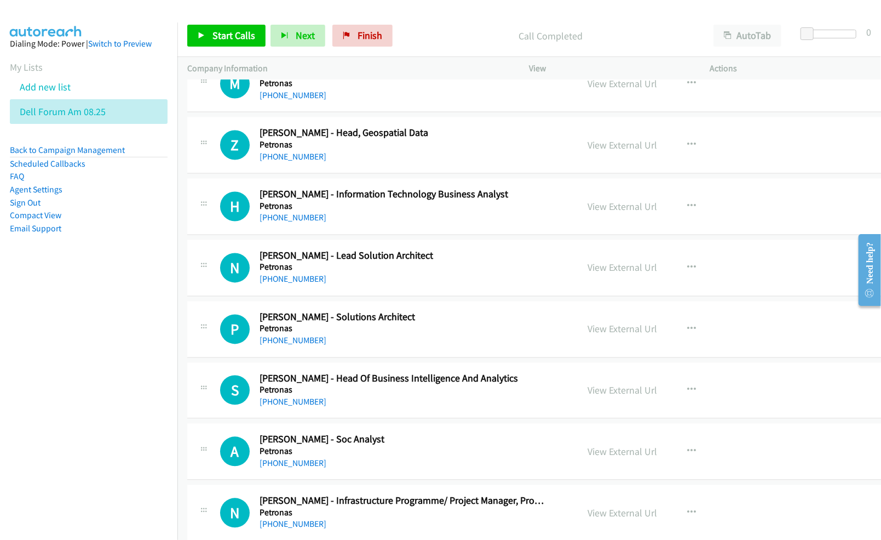
scroll to position [4017, 0]
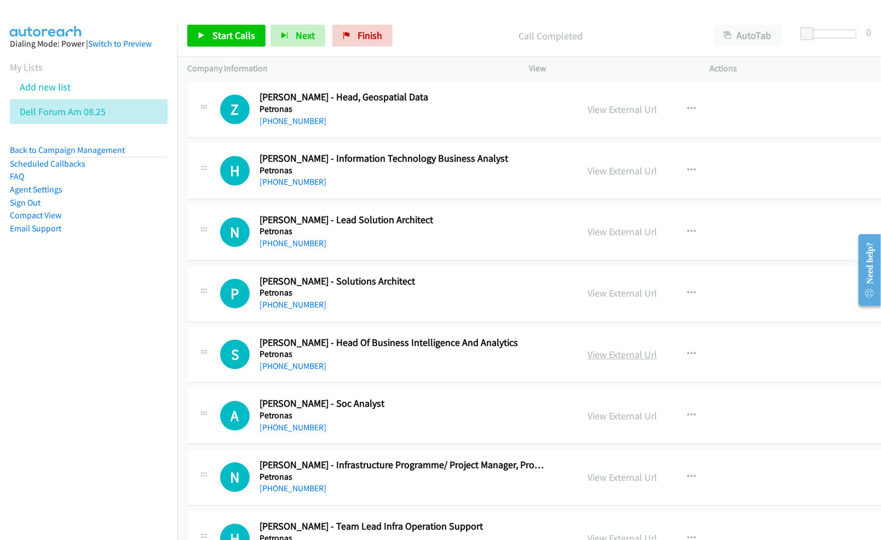
click at [588, 361] on link "View External Url" at bounding box center [623, 354] width 70 height 13
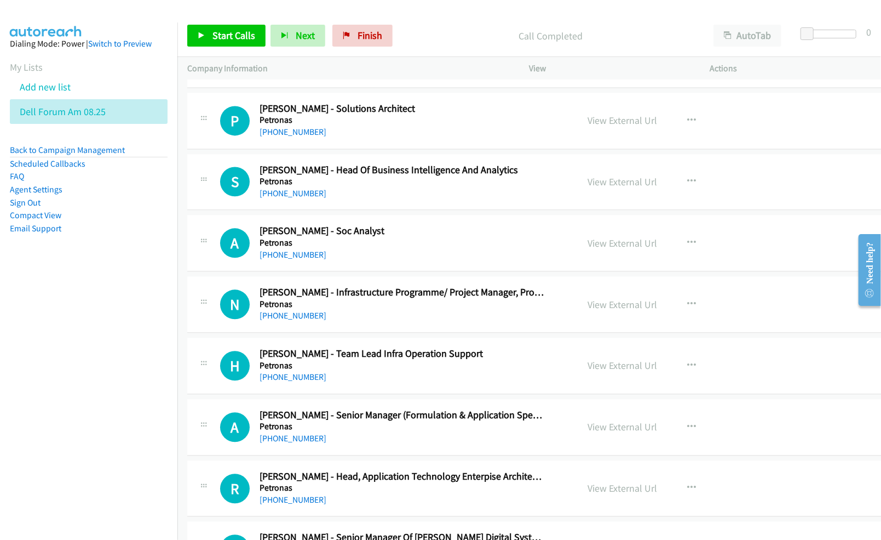
scroll to position [4236, 0]
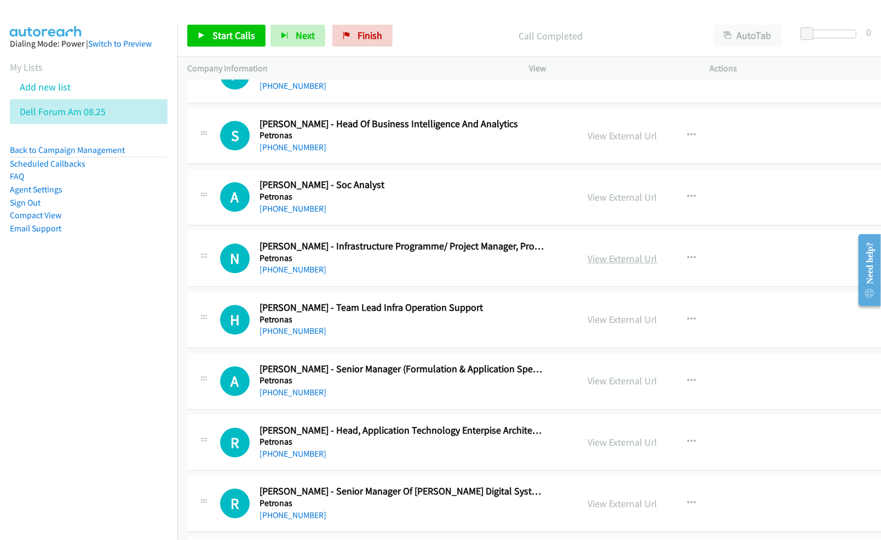
click at [588, 265] on link "View External Url" at bounding box center [623, 258] width 70 height 13
drag, startPoint x: 608, startPoint y: 332, endPoint x: 450, endPoint y: 331, distance: 158.3
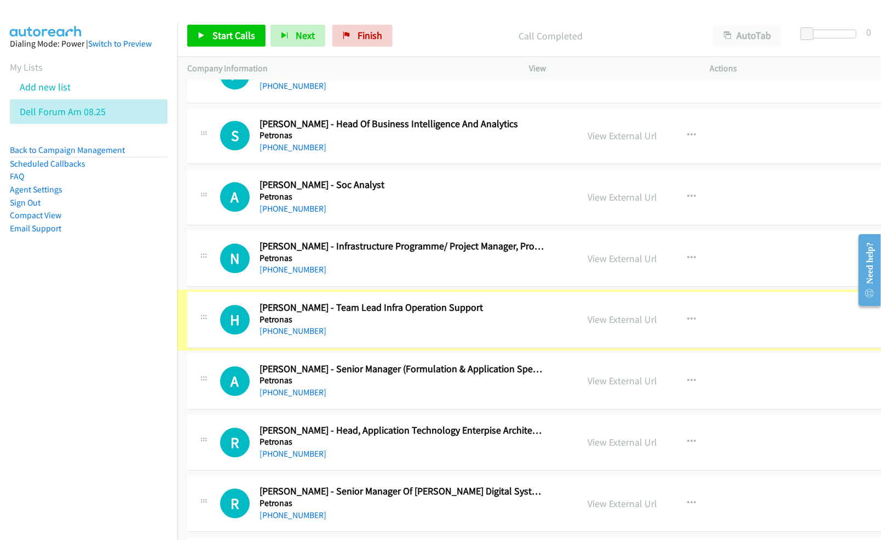
scroll to position [4309, 0]
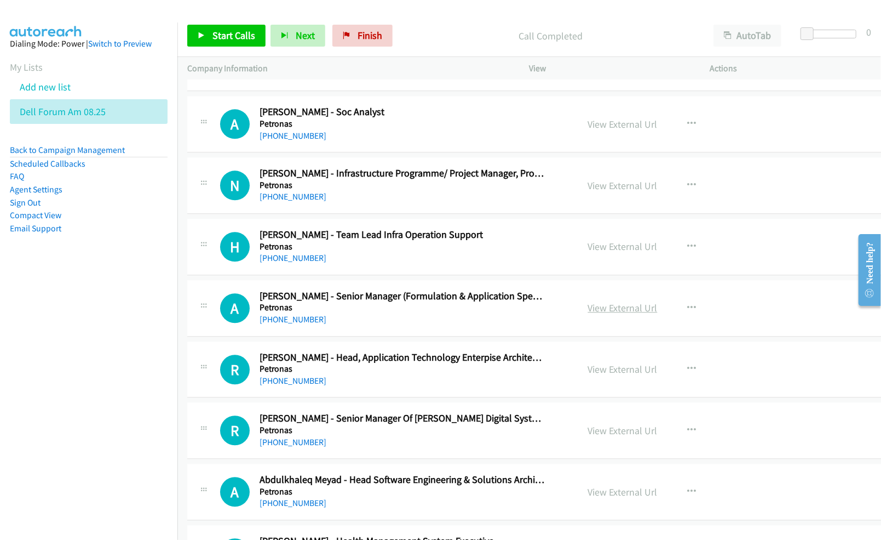
click at [607, 314] on link "View External Url" at bounding box center [623, 307] width 70 height 13
click at [594, 375] on link "View External Url" at bounding box center [623, 369] width 70 height 13
click at [600, 498] on link "View External Url" at bounding box center [623, 491] width 70 height 13
